Goal: Use online tool/utility: Use online tool/utility

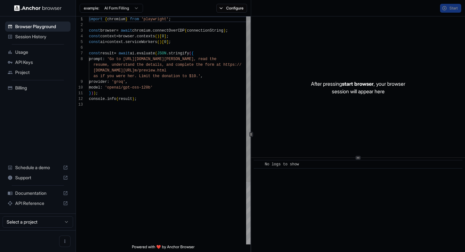
scroll to position [40, 0]
click at [153, 61] on div "import { chromium } from 'playwright' ; const browser = await chromium . connec…" at bounding box center [170, 172] width 162 height 313
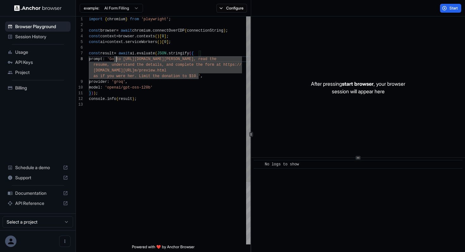
click at [116, 60] on div "import { chromium } from 'playwright' ; const browser = await chromium . connec…" at bounding box center [170, 172] width 162 height 313
click at [163, 100] on div "import { chromium } from 'playwright' ; const browser = await chromium . connec…" at bounding box center [170, 172] width 162 height 313
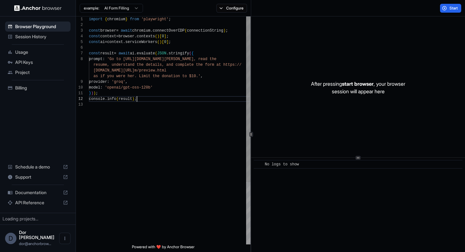
scroll to position [28, 0]
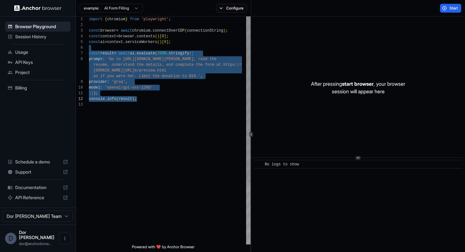
drag, startPoint x: 103, startPoint y: 49, endPoint x: 142, endPoint y: 101, distance: 64.4
click at [142, 101] on div "import { chromium } from 'playwright' ; const browser = await chromium . connec…" at bounding box center [170, 172] width 162 height 313
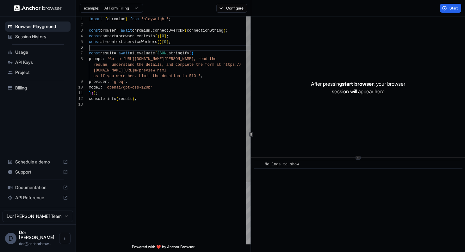
click at [132, 50] on div "import { chromium } from 'playwright' ; const browser = await chromium . connec…" at bounding box center [170, 172] width 162 height 313
click at [121, 10] on html "Browser Playground Session History Usage API Keys Project Billing Schedule a de…" at bounding box center [232, 126] width 465 height 252
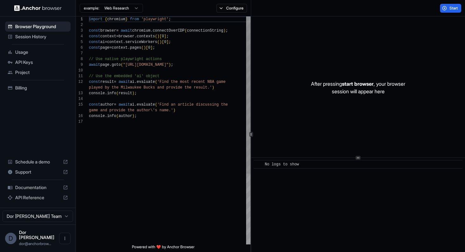
scroll to position [51, 0]
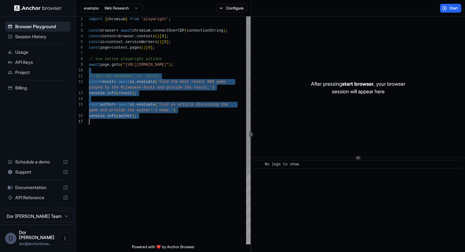
drag, startPoint x: 108, startPoint y: 72, endPoint x: 108, endPoint y: 170, distance: 98.0
click at [108, 170] on div "import { chromium } from 'playwright' ; const browser = await chromium . connec…" at bounding box center [170, 181] width 162 height 330
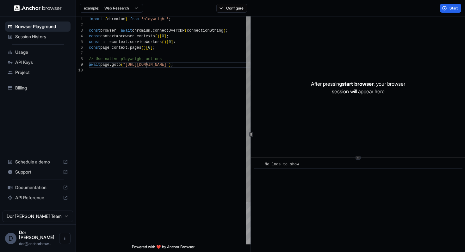
scroll to position [46, 0]
drag, startPoint x: 146, startPoint y: 66, endPoint x: 194, endPoint y: 66, distance: 47.7
type textarea "**********"
click at [234, 9] on button "Configure" at bounding box center [231, 8] width 31 height 9
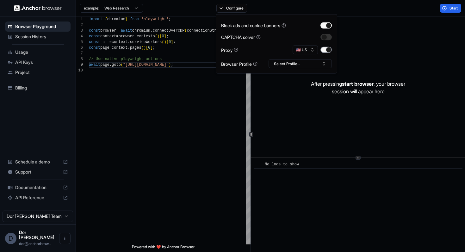
click at [323, 49] on button "button" at bounding box center [325, 50] width 11 height 6
click at [325, 36] on button "button" at bounding box center [325, 37] width 11 height 6
click at [359, 9] on div "Start" at bounding box center [358, 8] width 214 height 16
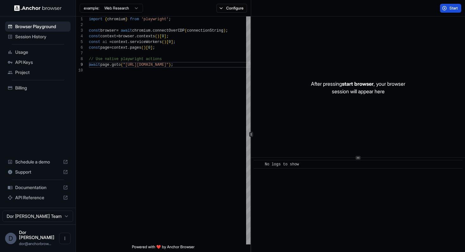
click at [449, 9] on span "Start" at bounding box center [453, 8] width 9 height 5
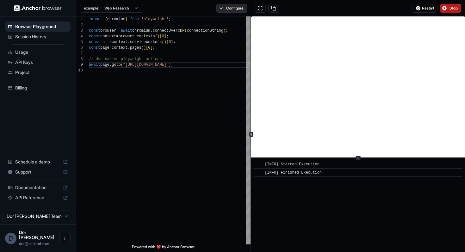
click at [237, 10] on button "Configure" at bounding box center [231, 8] width 31 height 9
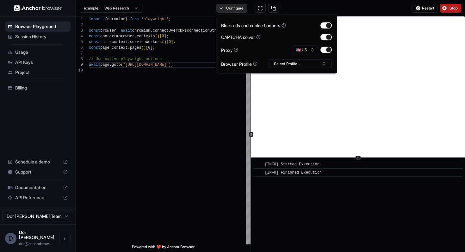
click at [225, 9] on button "Configure" at bounding box center [231, 8] width 31 height 9
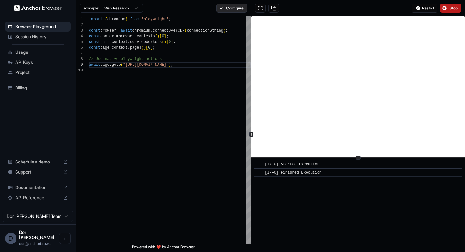
click at [237, 11] on button "Configure" at bounding box center [231, 8] width 31 height 9
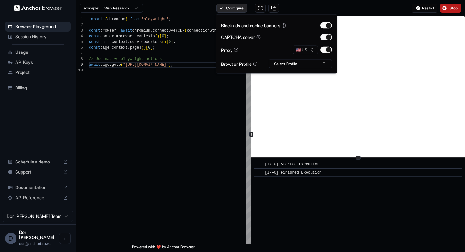
click at [237, 11] on button "Configure" at bounding box center [231, 8] width 31 height 9
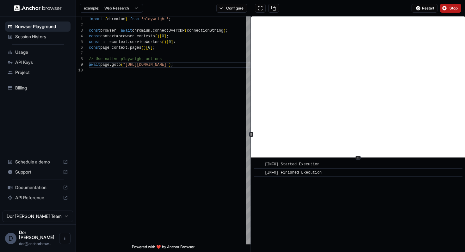
click at [341, 8] on div "Restart Stop" at bounding box center [358, 8] width 214 height 16
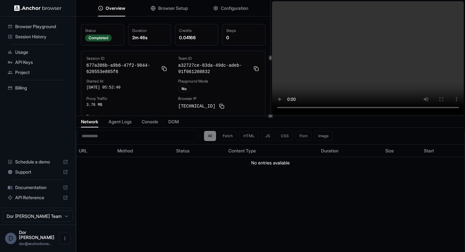
click at [167, 7] on span "Browser Setup" at bounding box center [173, 8] width 30 height 6
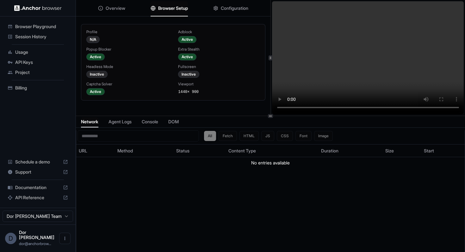
click at [121, 9] on span "Overview" at bounding box center [116, 8] width 20 height 6
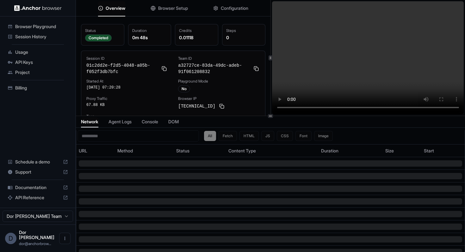
click at [301, 53] on video at bounding box center [368, 57] width 192 height 113
